Goal: Information Seeking & Learning: Check status

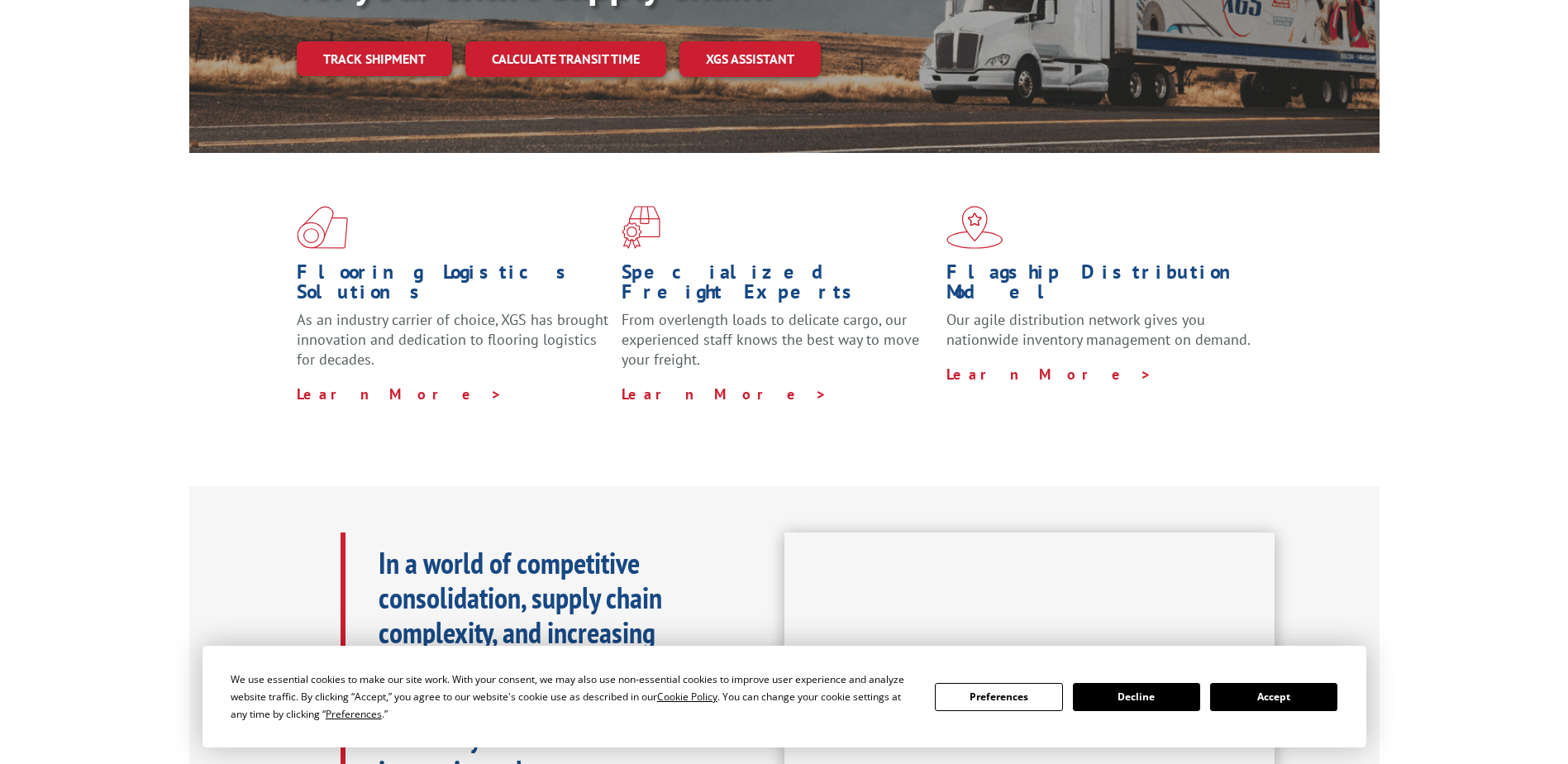
scroll to position [496, 0]
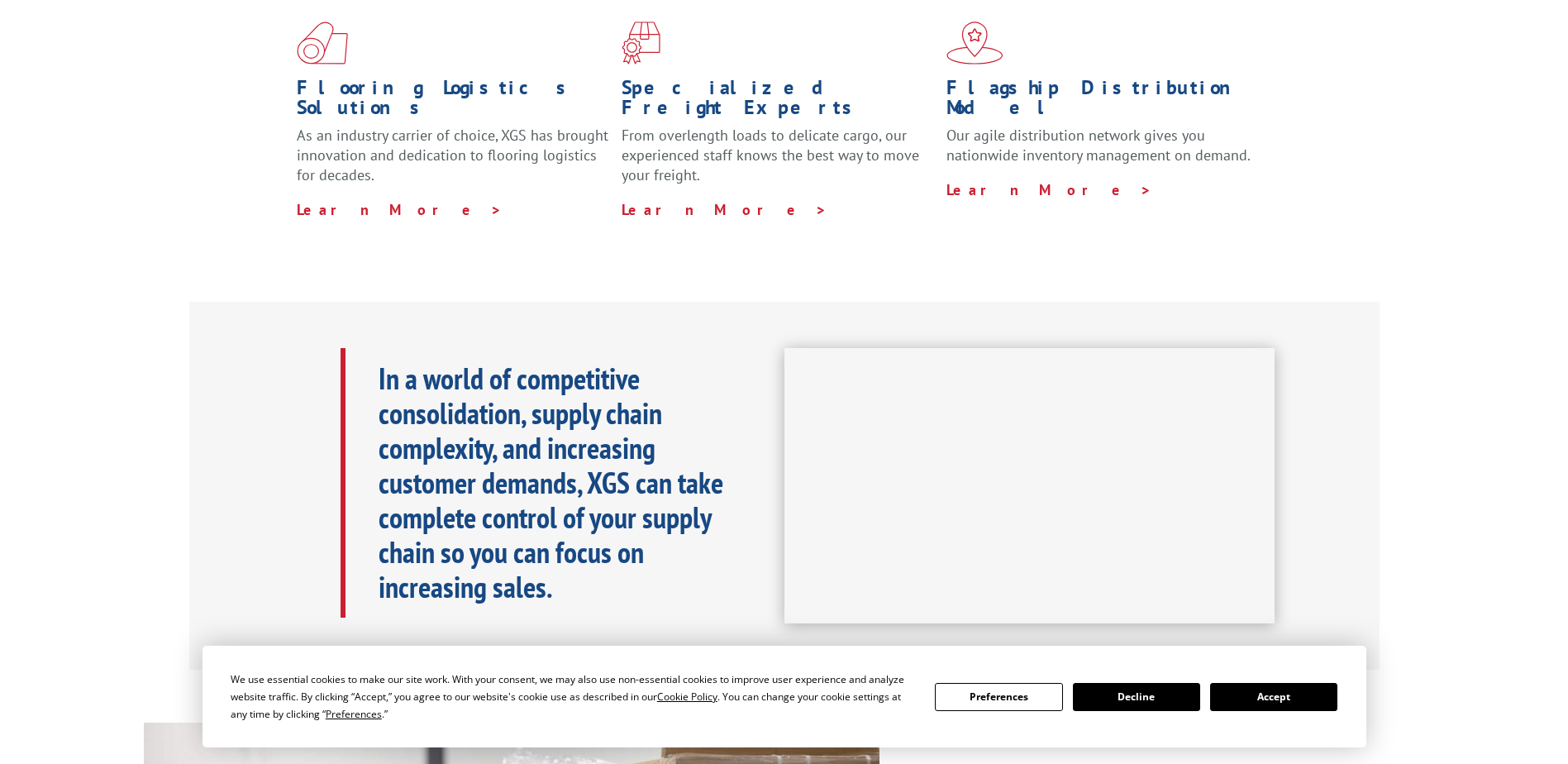
click at [1270, 696] on button "Accept" at bounding box center [1273, 697] width 127 height 28
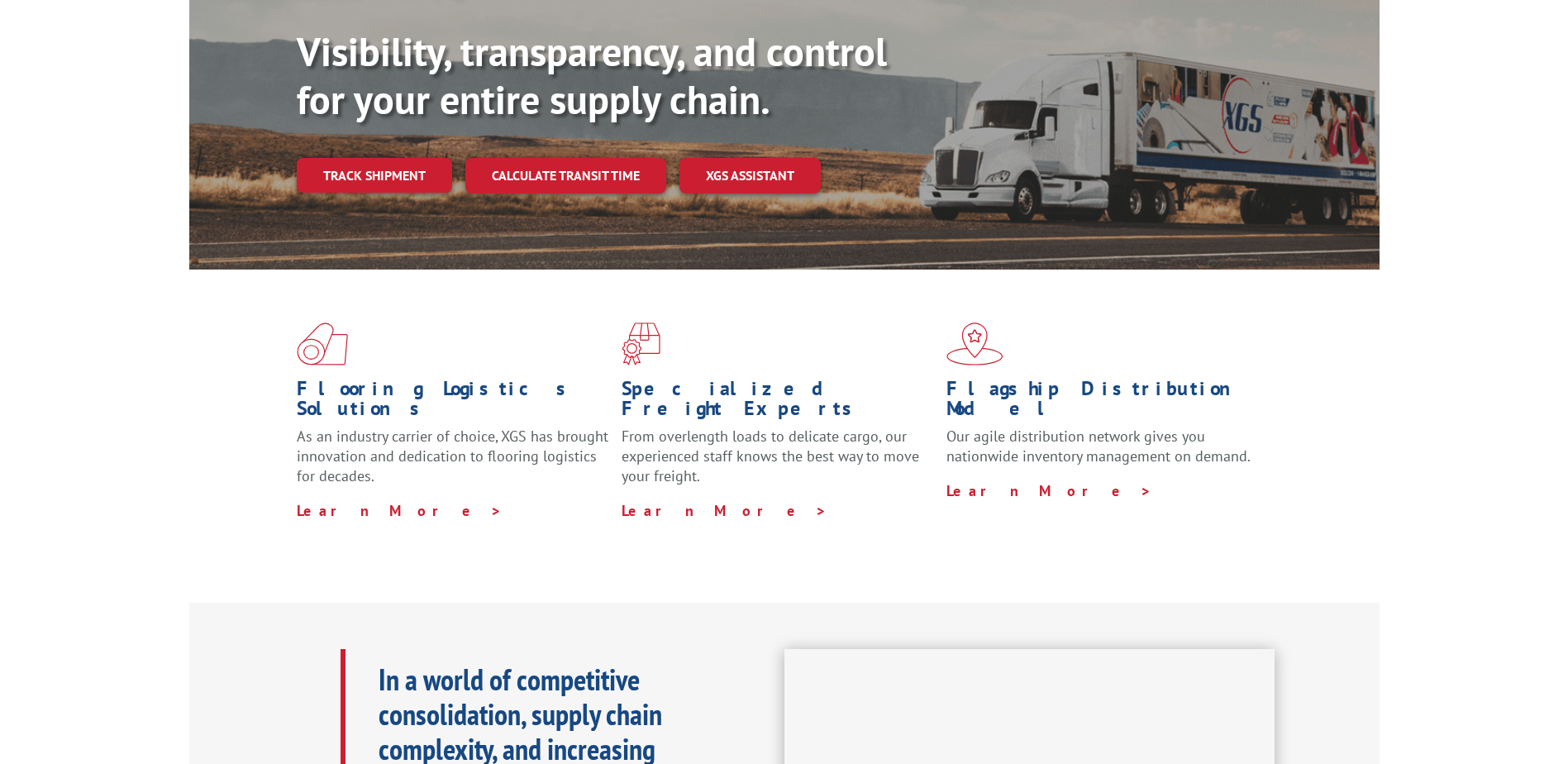
scroll to position [165, 0]
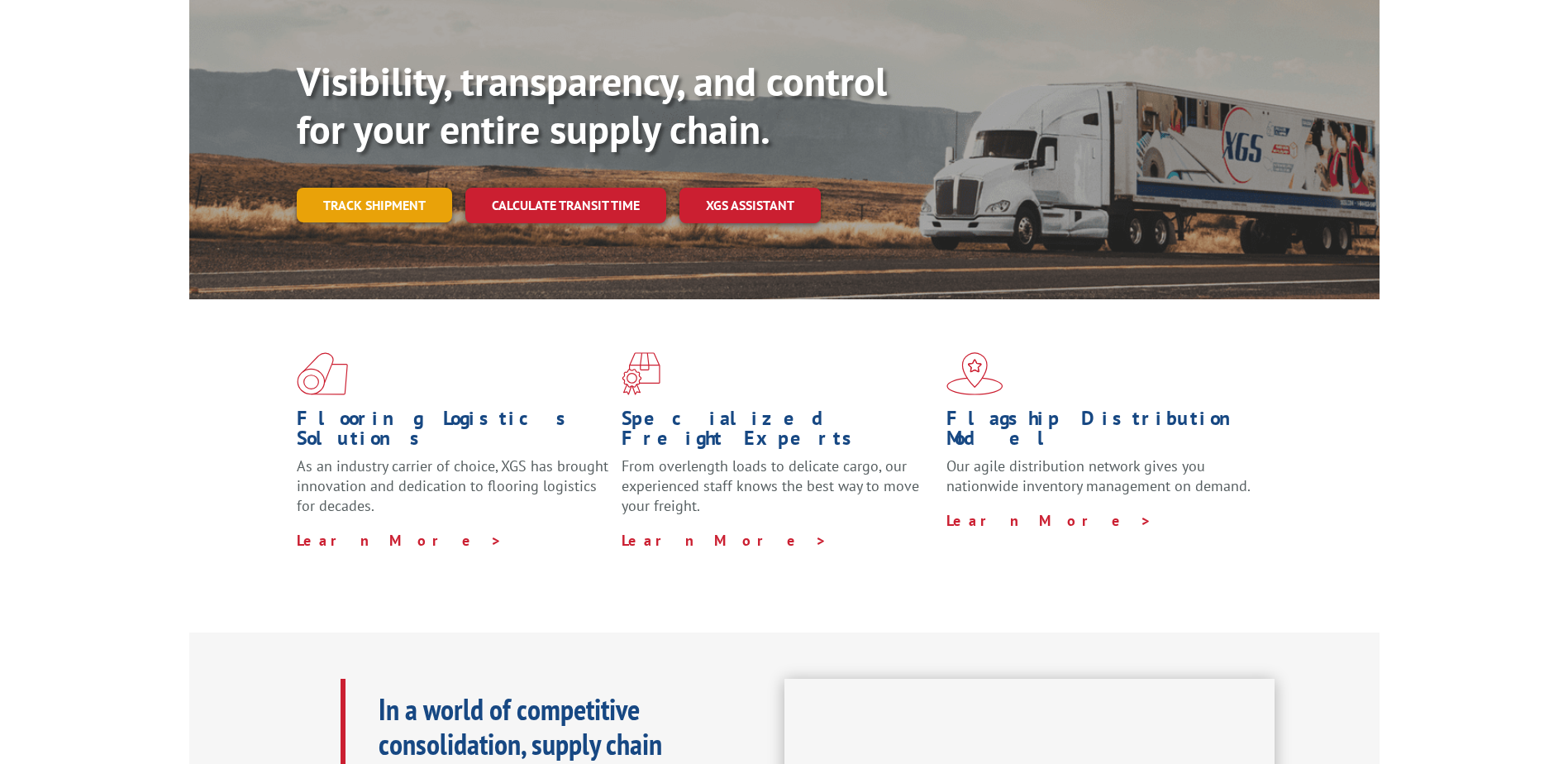
click at [358, 188] on link "Track shipment" at bounding box center [374, 205] width 156 height 35
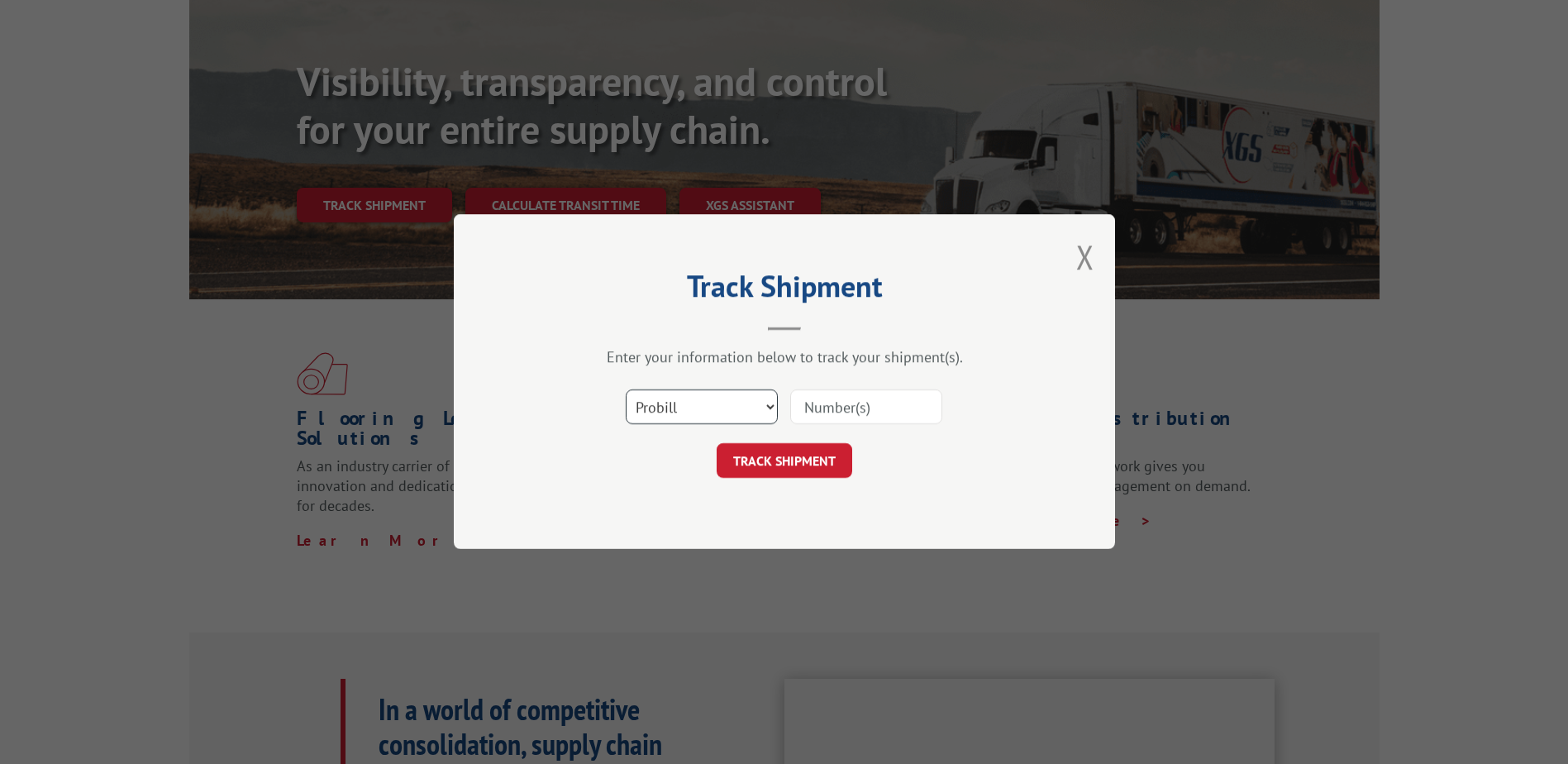
click at [681, 408] on select "Select category... Probill BOL PO" at bounding box center [701, 407] width 152 height 35
select select "bol"
click at [626, 390] on select "Select category... Probill BOL PO" at bounding box center [701, 407] width 152 height 35
click at [850, 405] on input at bounding box center [866, 407] width 152 height 35
type input "2871700"
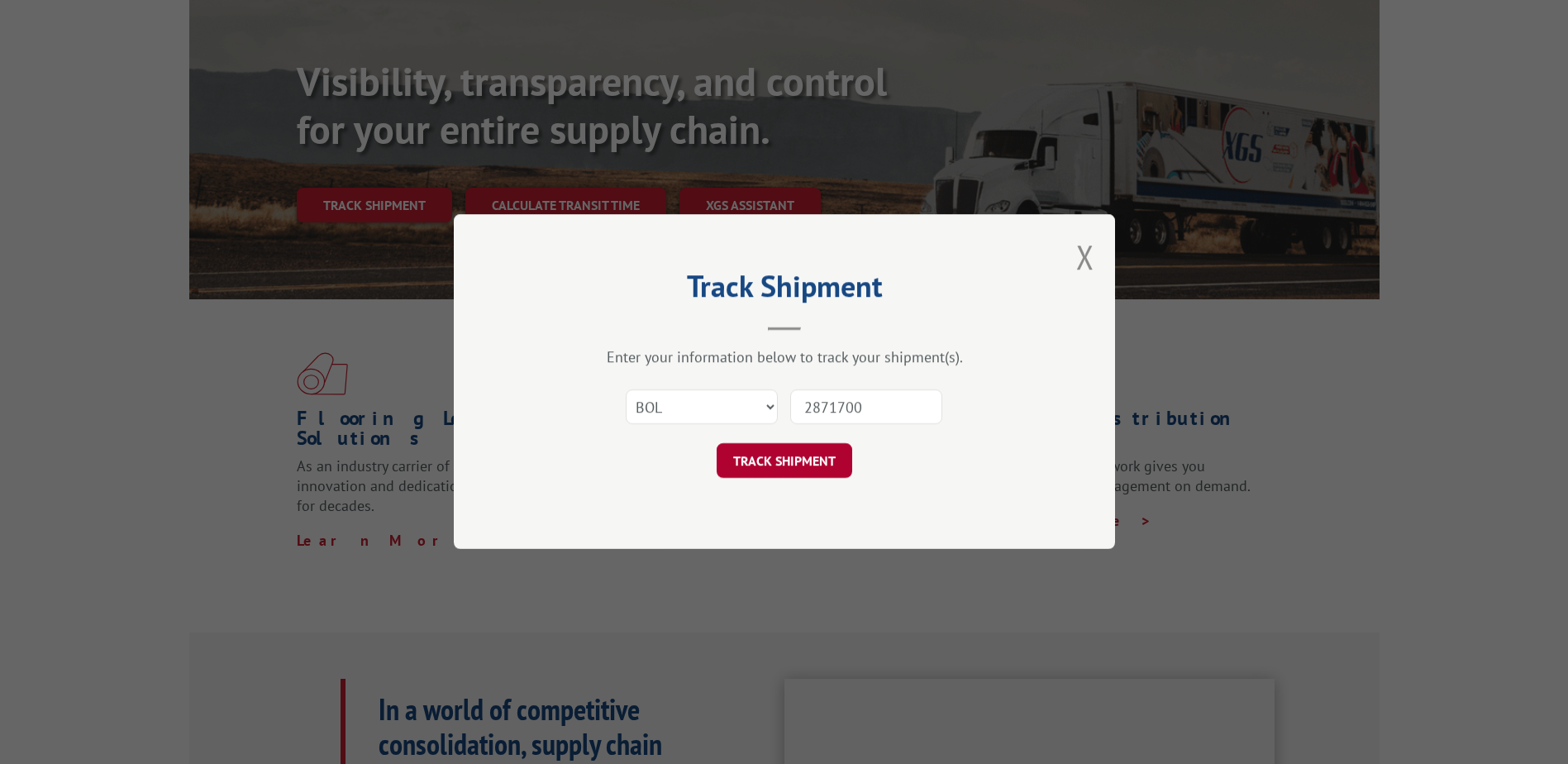
click at [806, 459] on button "TRACK SHIPMENT" at bounding box center [784, 461] width 136 height 35
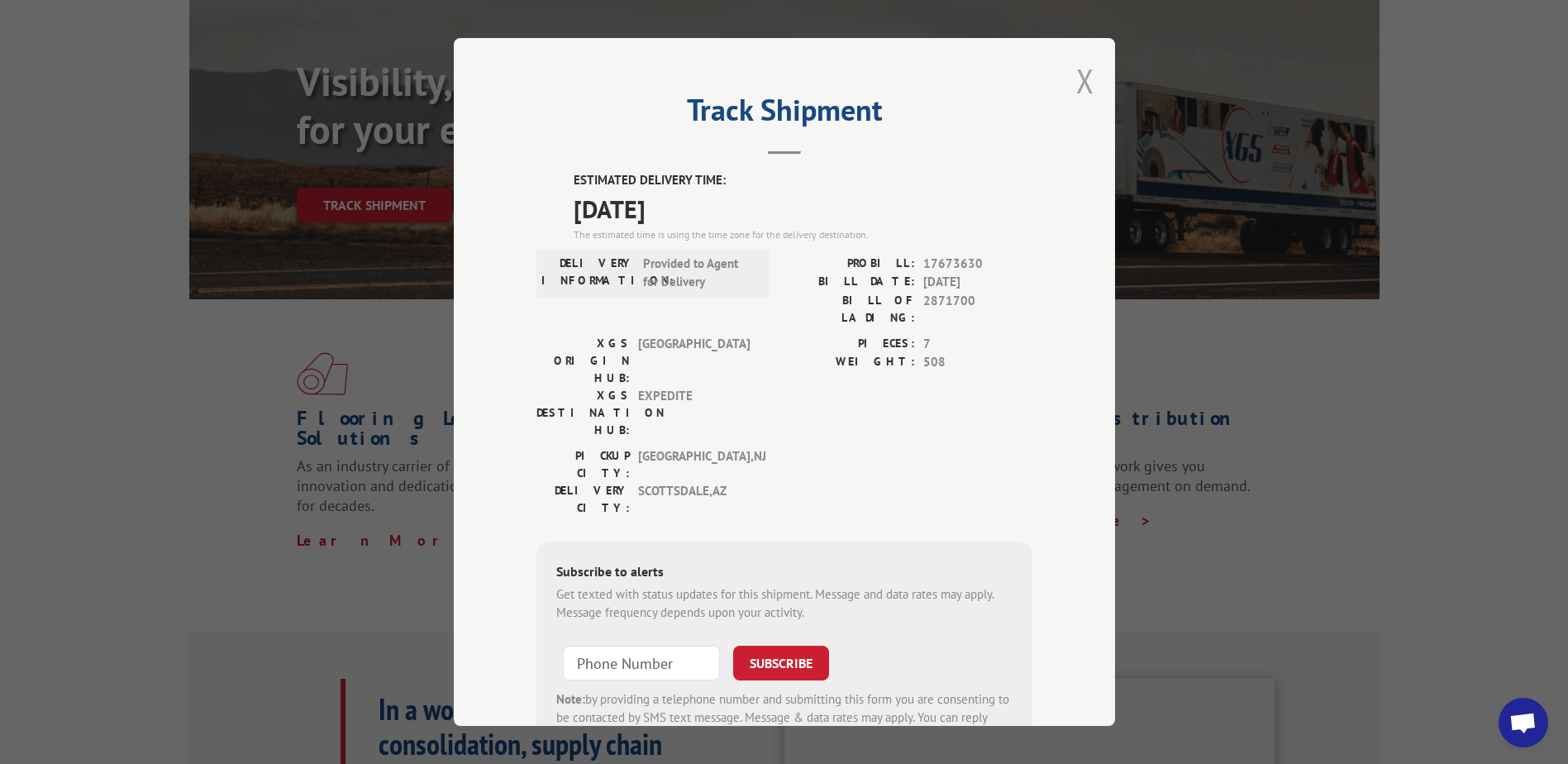
click at [1086, 90] on button "Close modal" at bounding box center [1084, 80] width 18 height 43
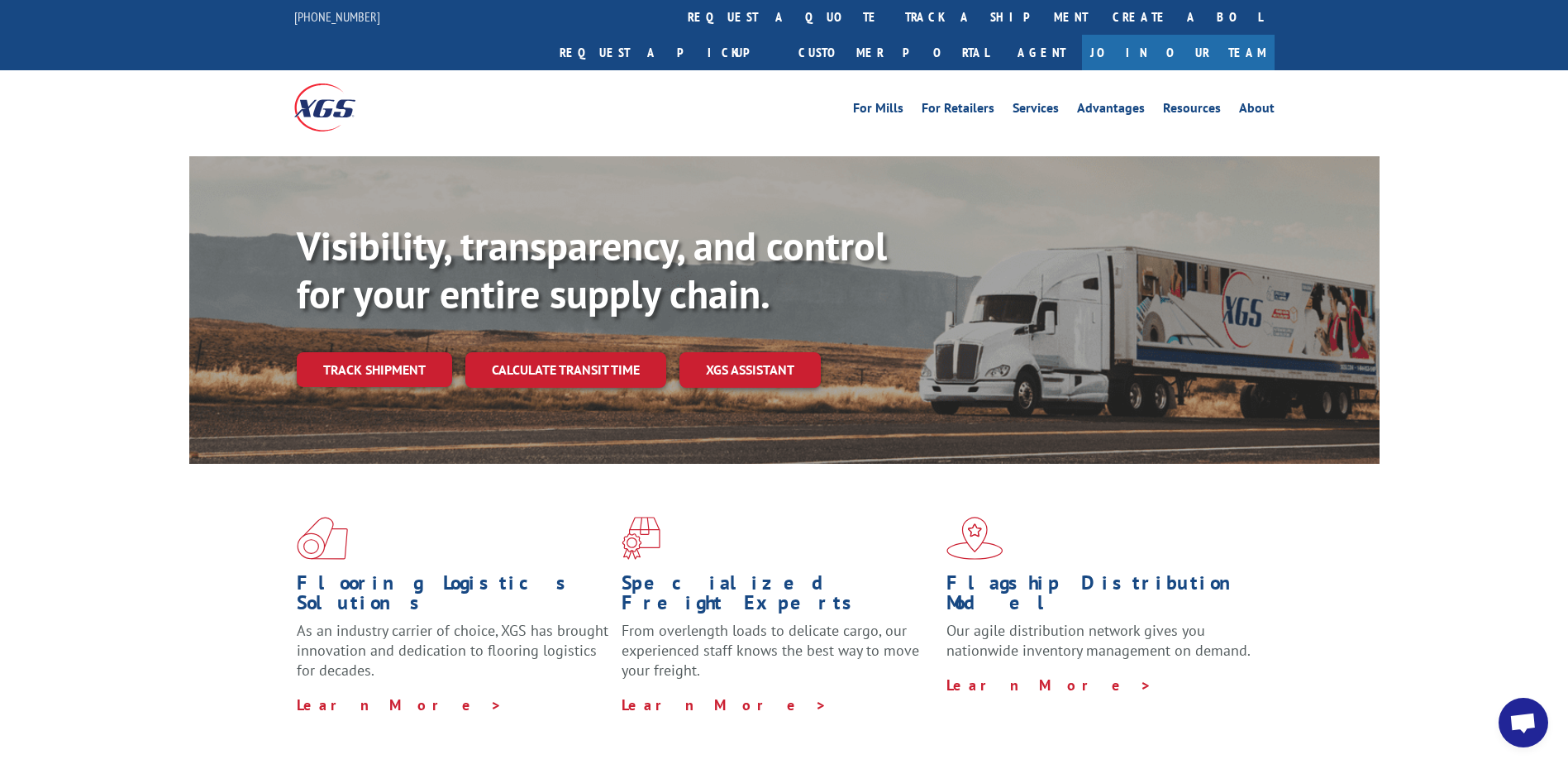
scroll to position [0, 0]
